Goal: Task Accomplishment & Management: Complete application form

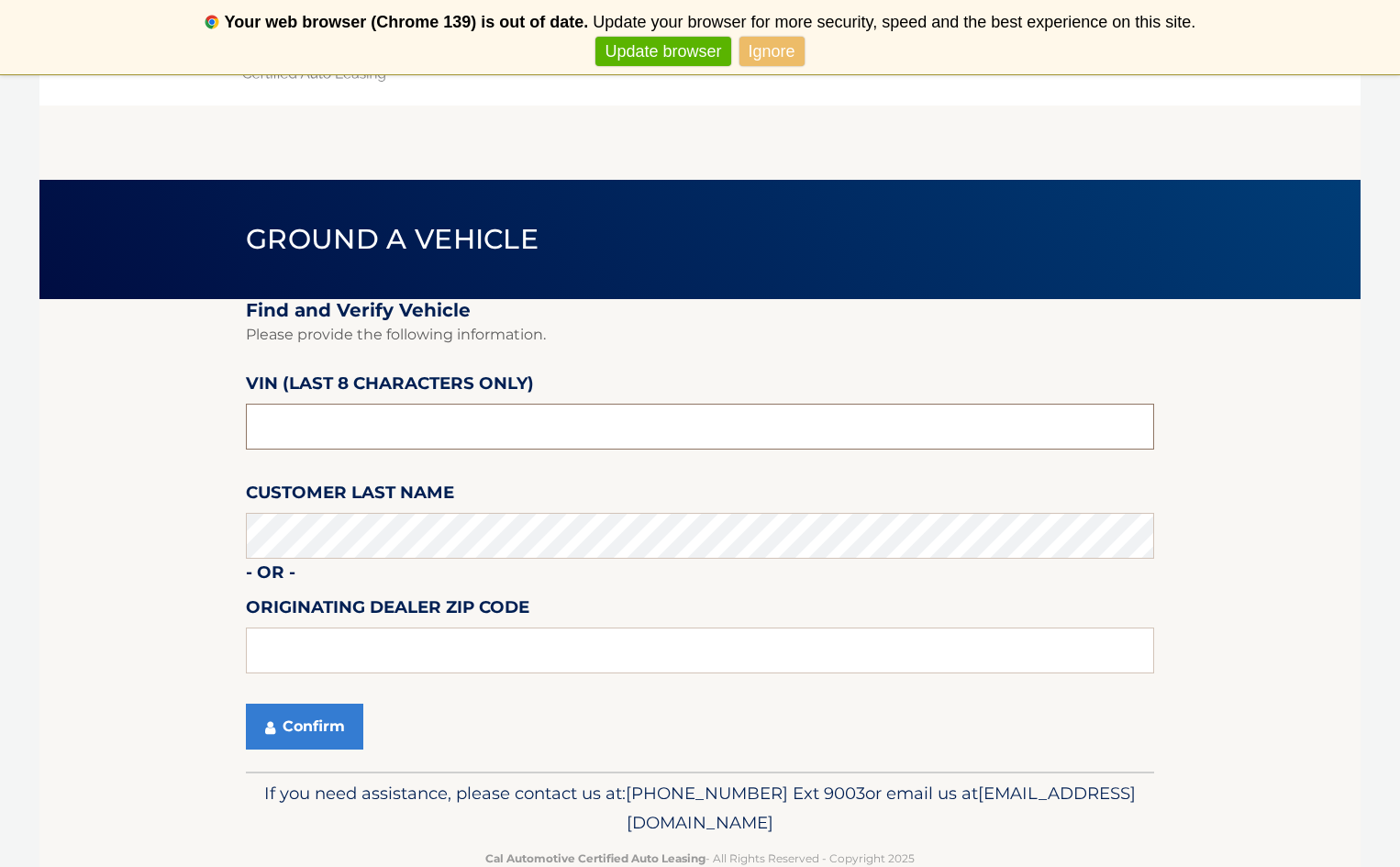
click at [382, 427] on input "text" at bounding box center [700, 426] width 908 height 46
type input "PU121937"
type input "33441"
click at [241, 622] on section "Find and Verify Vehicle Please provide the following information. VIN (last 8 c…" at bounding box center [700, 535] width 1321 height 472
click at [267, 712] on button "Confirm" at bounding box center [304, 726] width 118 height 46
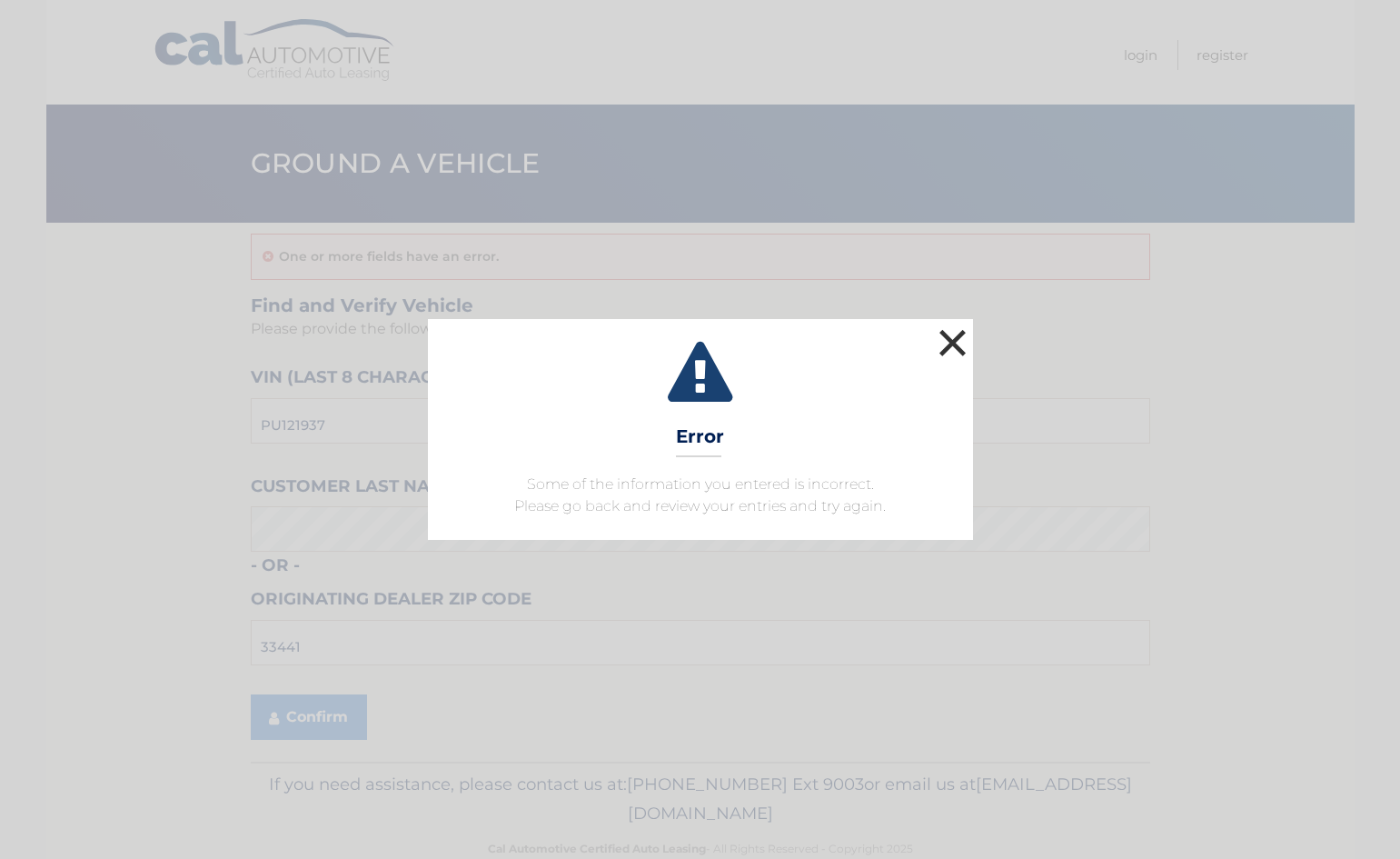
click at [955, 343] on button "×" at bounding box center [952, 342] width 37 height 37
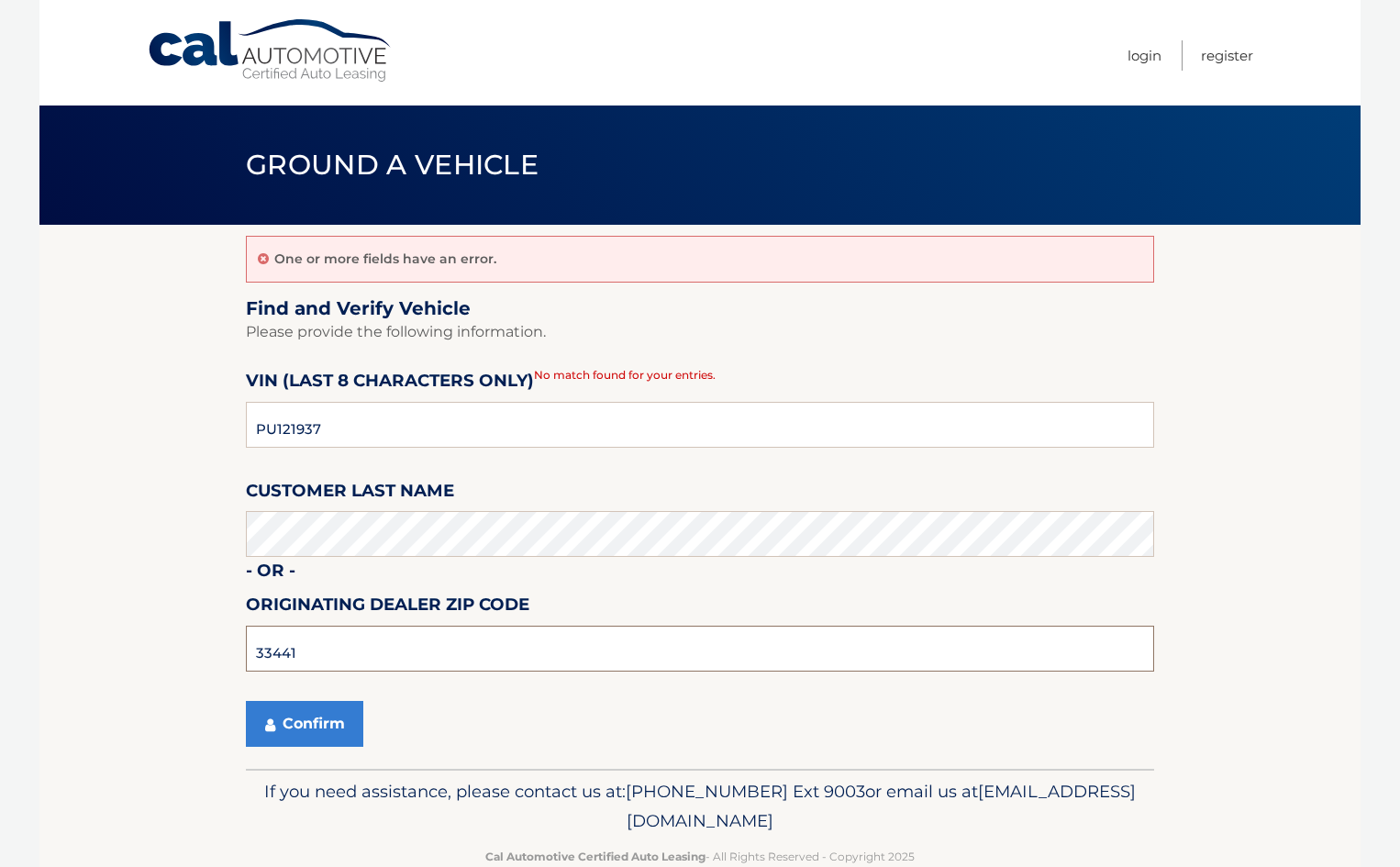
drag, startPoint x: 398, startPoint y: 645, endPoint x: 183, endPoint y: 641, distance: 215.0
click at [184, 641] on section "One or more fields have an error. Find and Verify Vehicle Please provide the fo…" at bounding box center [700, 496] width 1321 height 544
click at [245, 700] on button "Confirm" at bounding box center [304, 723] width 118 height 46
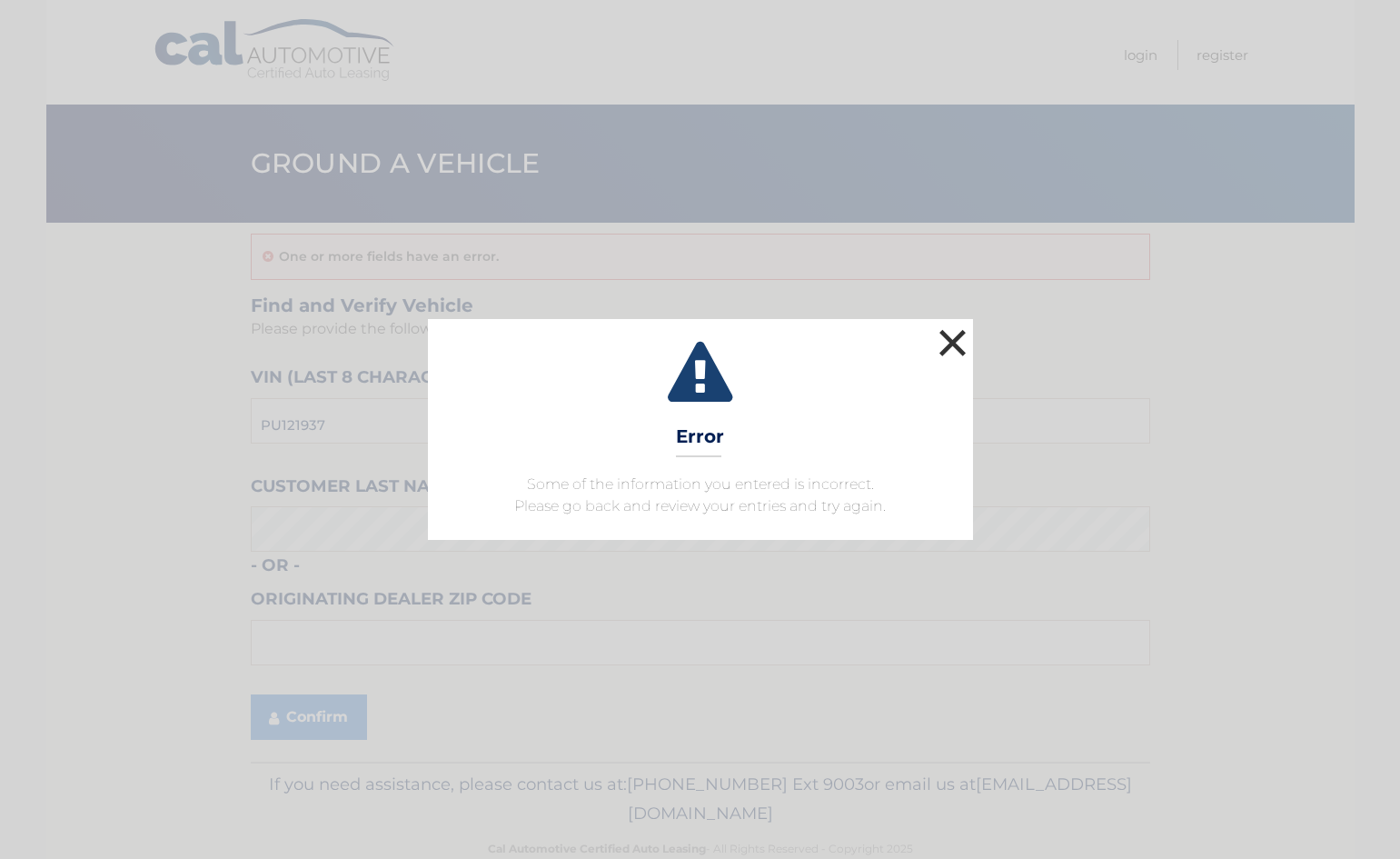
click at [943, 357] on button "×" at bounding box center [952, 342] width 37 height 37
